Goal: Check status: Check status

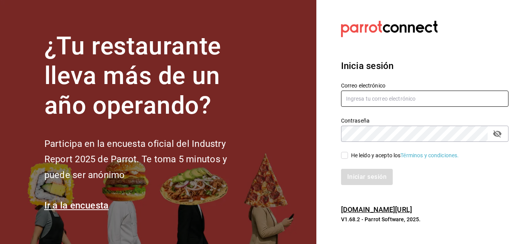
type input "mochomos.arcos@grupocosteno.com"
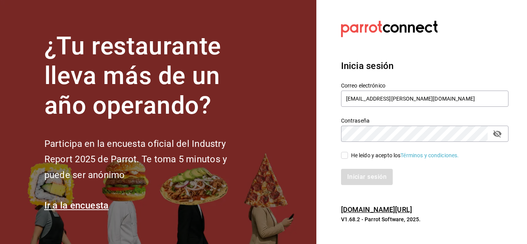
click at [345, 153] on input "He leído y acepto los Términos y condiciones." at bounding box center [344, 155] width 7 height 7
checkbox input "true"
click at [362, 172] on button "Iniciar sesión" at bounding box center [367, 177] width 52 height 16
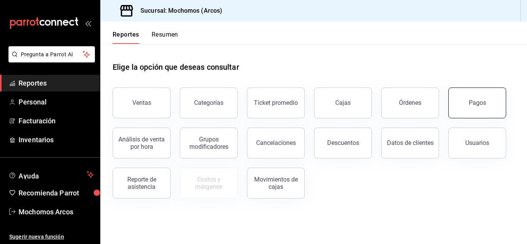
click at [470, 99] on div "Pagos" at bounding box center [476, 102] width 17 height 7
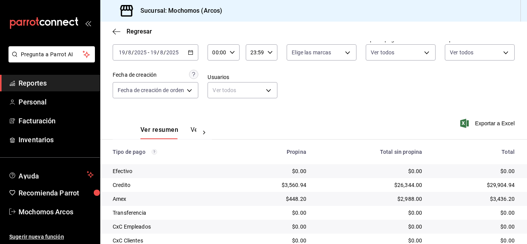
scroll to position [96, 0]
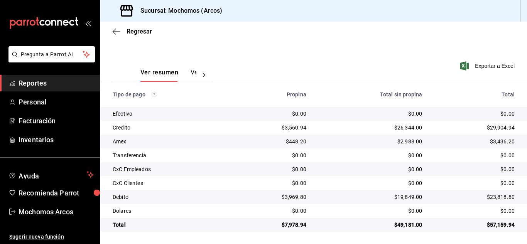
click at [59, 79] on span "Reportes" at bounding box center [56, 83] width 75 height 10
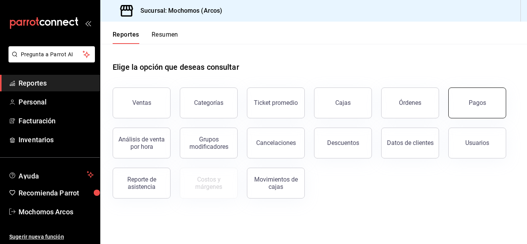
click at [482, 106] on button "Pagos" at bounding box center [477, 103] width 58 height 31
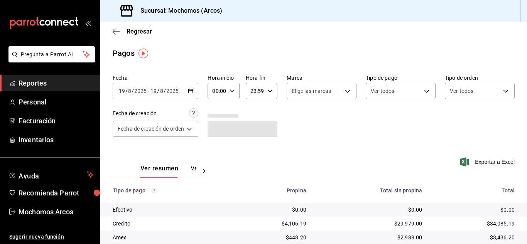
click at [192, 169] on button "Ver pagos" at bounding box center [204, 171] width 29 height 13
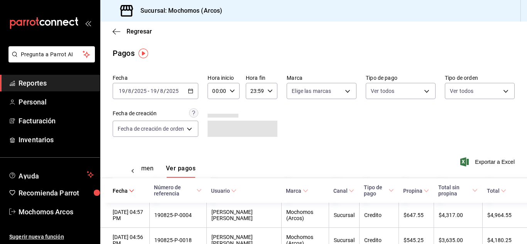
click at [192, 89] on icon "button" at bounding box center [190, 90] width 5 height 5
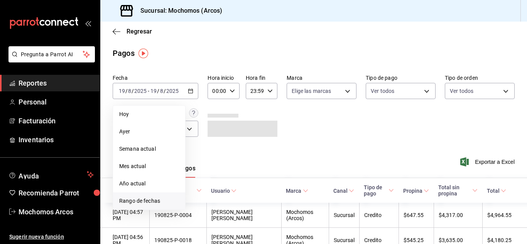
click at [151, 199] on span "Rango de fechas" at bounding box center [149, 201] width 60 height 8
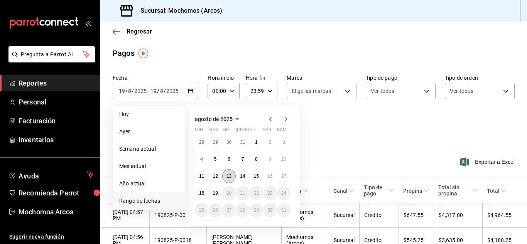
click at [226, 175] on abbr "13" at bounding box center [228, 175] width 5 height 5
click at [218, 177] on button "12" at bounding box center [214, 176] width 13 height 14
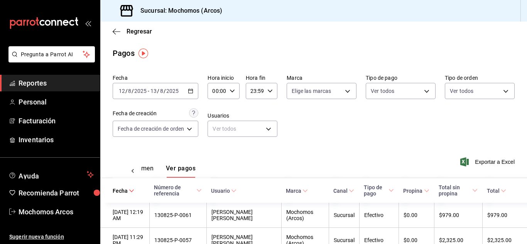
click at [443, 189] on span "Total sin propina" at bounding box center [457, 190] width 39 height 12
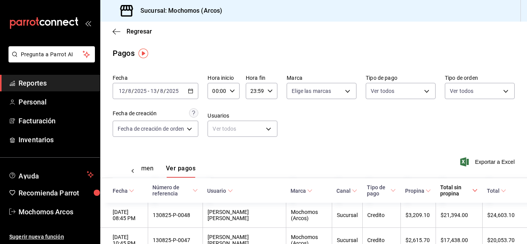
click at [150, 167] on button "Ver resumen" at bounding box center [136, 171] width 36 height 13
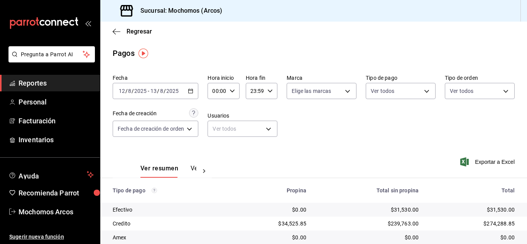
click at [194, 96] on div "2025-08-12 12 / 8 / 2025 - 2025-08-13 13 / 8 / 2025" at bounding box center [156, 91] width 86 height 16
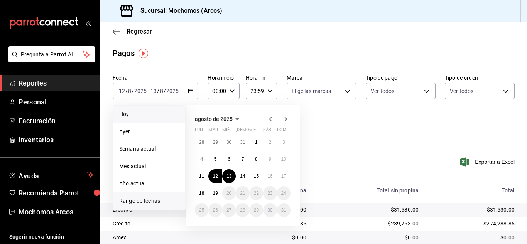
click at [138, 116] on span "Hoy" at bounding box center [149, 114] width 60 height 8
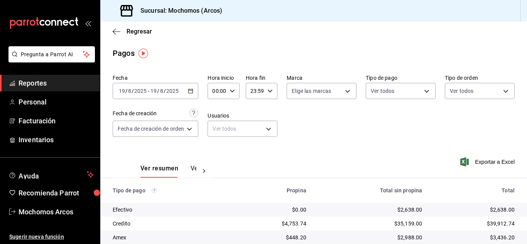
click at [230, 89] on icon "button" at bounding box center [231, 90] width 5 height 5
click at [215, 144] on span "10" at bounding box center [216, 141] width 3 height 6
type input "10:00"
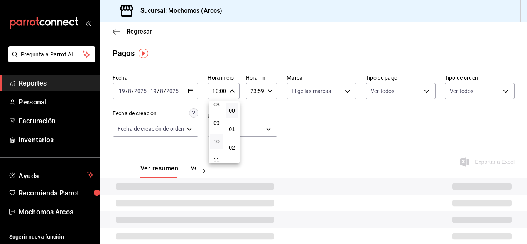
click at [360, 123] on div at bounding box center [263, 122] width 527 height 244
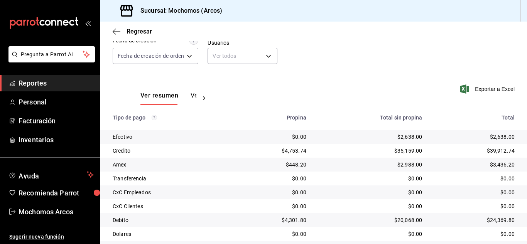
scroll to position [77, 0]
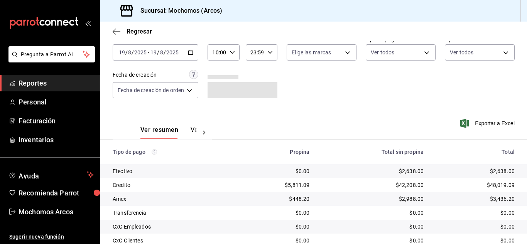
scroll to position [96, 0]
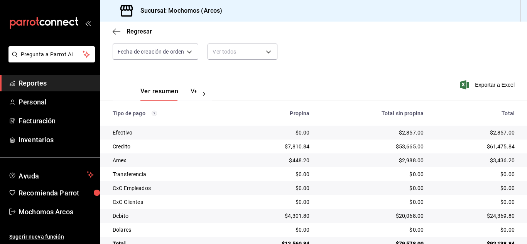
scroll to position [96, 0]
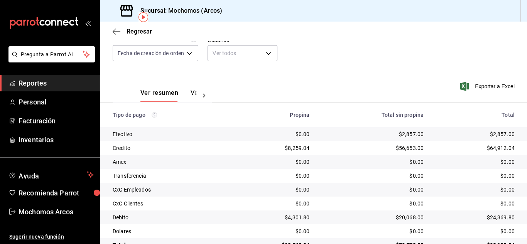
scroll to position [96, 0]
